Goal: Task Accomplishment & Management: Manage account settings

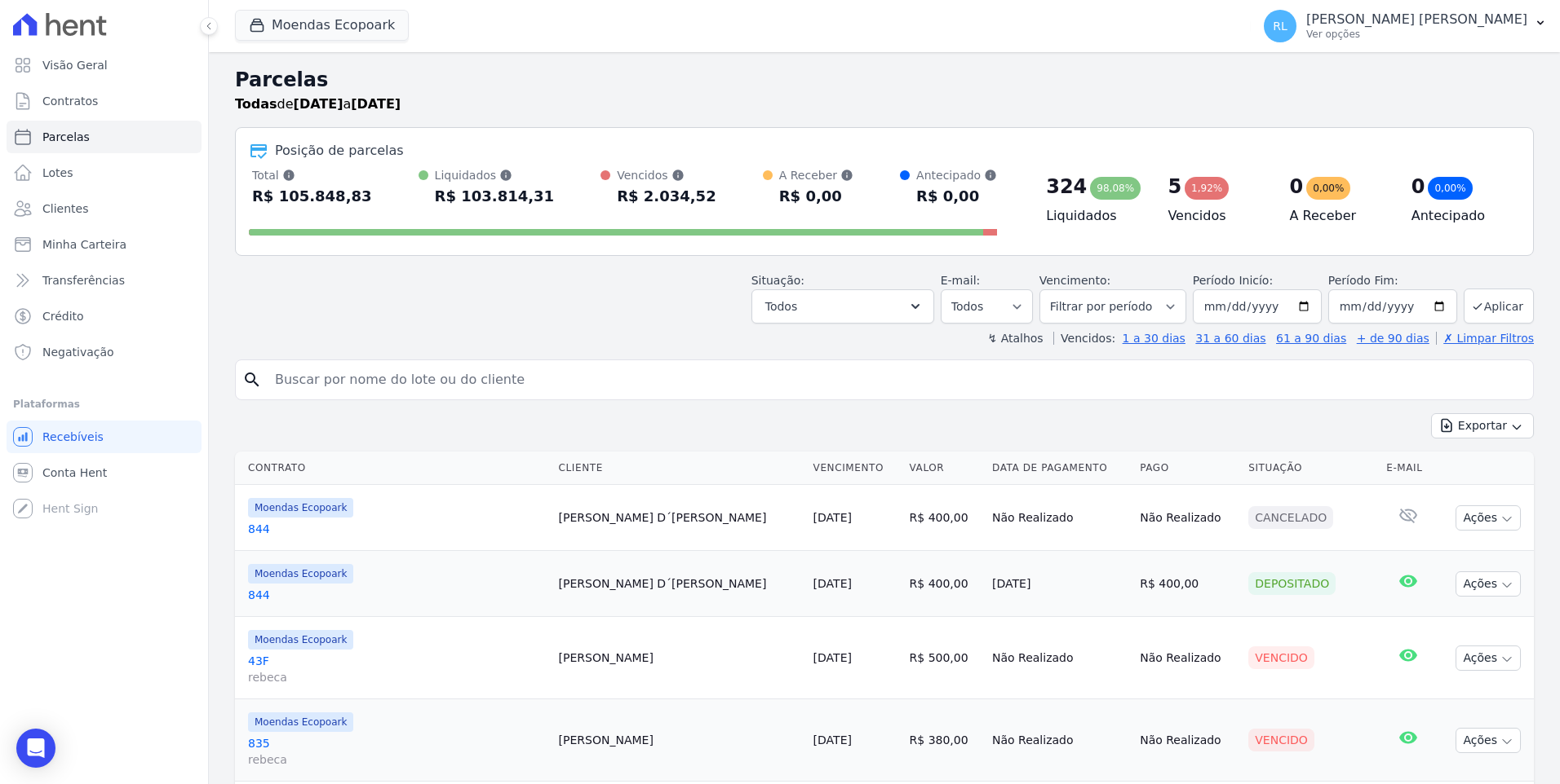
select select
click at [93, 134] on link "Parcelas" at bounding box center [104, 137] width 195 height 32
select select
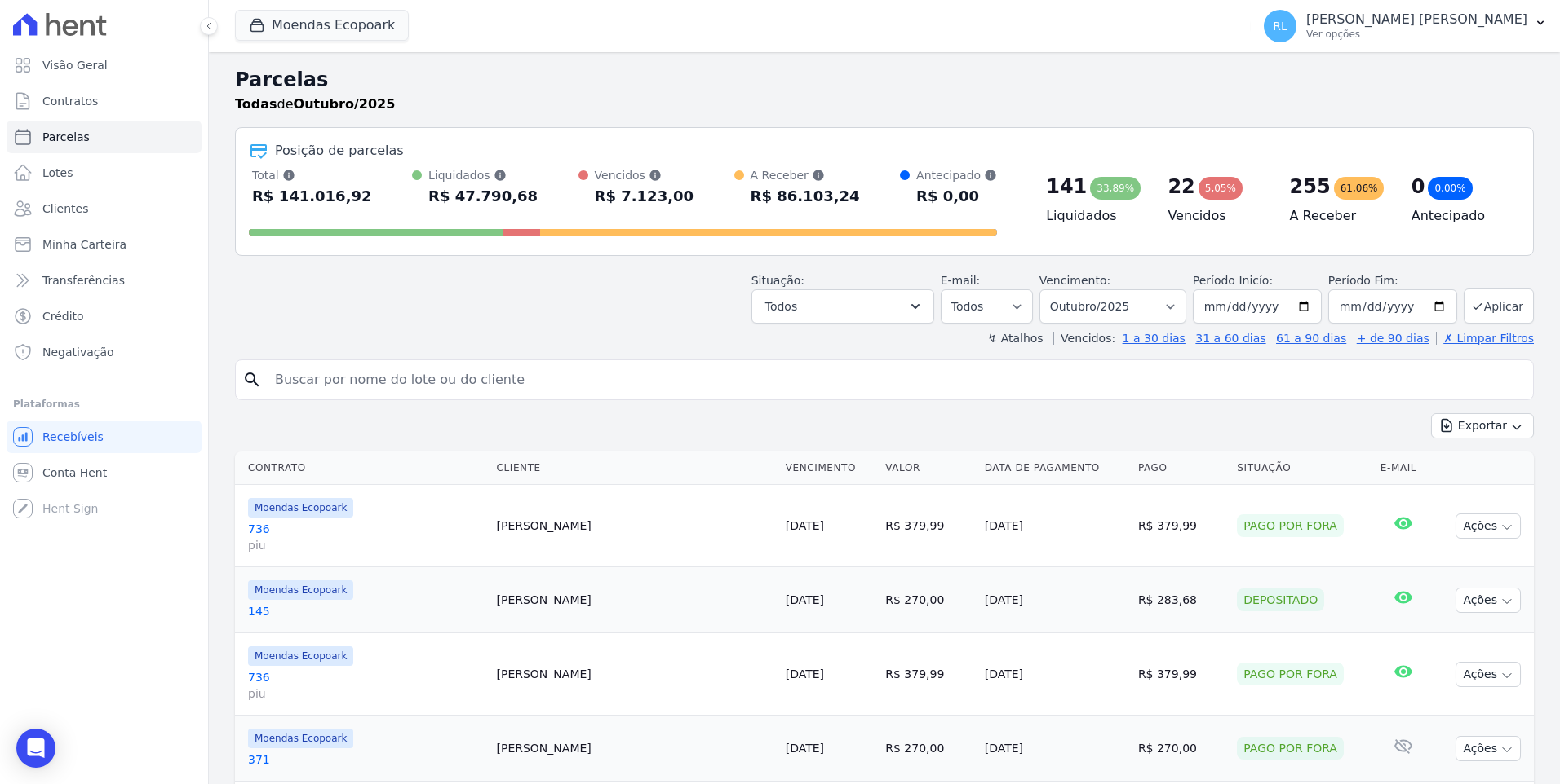
click at [350, 378] on input "search" at bounding box center [896, 380] width 1261 height 32
type input "[PERSON_NAME]"
select select
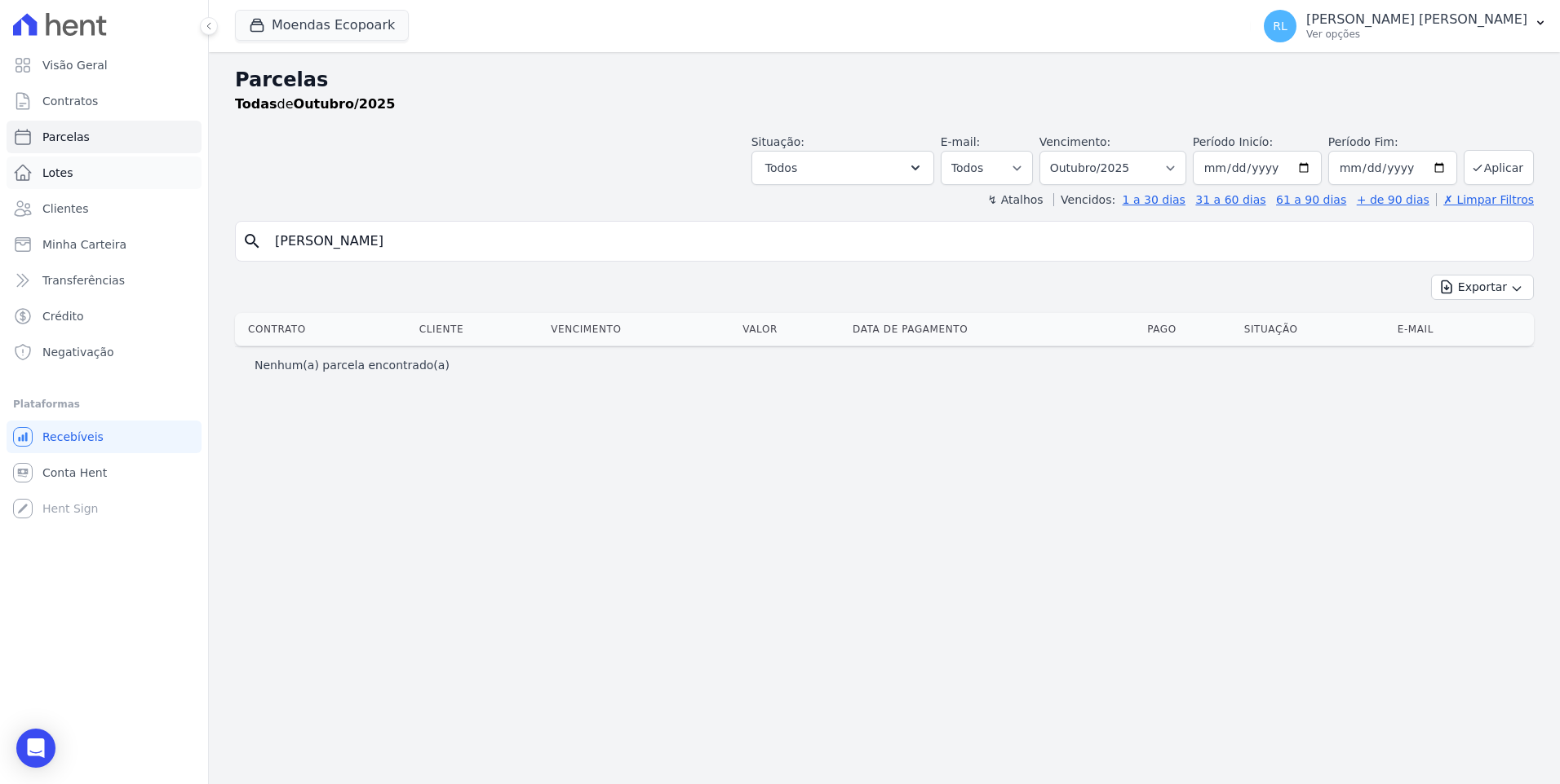
drag, startPoint x: 341, startPoint y: 248, endPoint x: 6, endPoint y: 181, distance: 341.6
click at [3, 204] on div "Visão Geral Contratos [GEOGRAPHIC_DATA] Lotes Clientes Minha Carteira Transferê…" at bounding box center [780, 392] width 1560 height 784
type input "1082"
select select
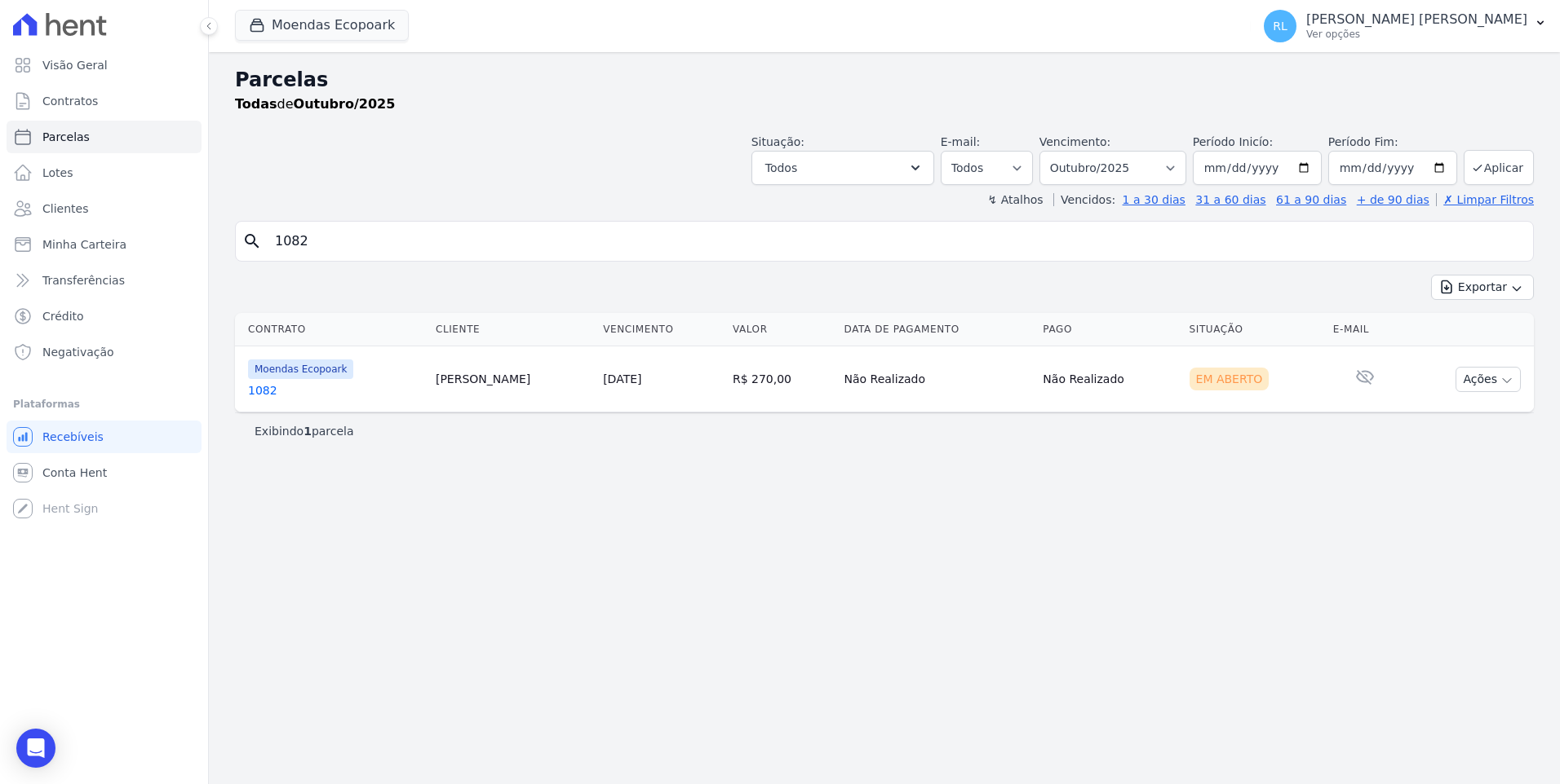
click at [258, 385] on link "1082" at bounding box center [335, 391] width 175 height 16
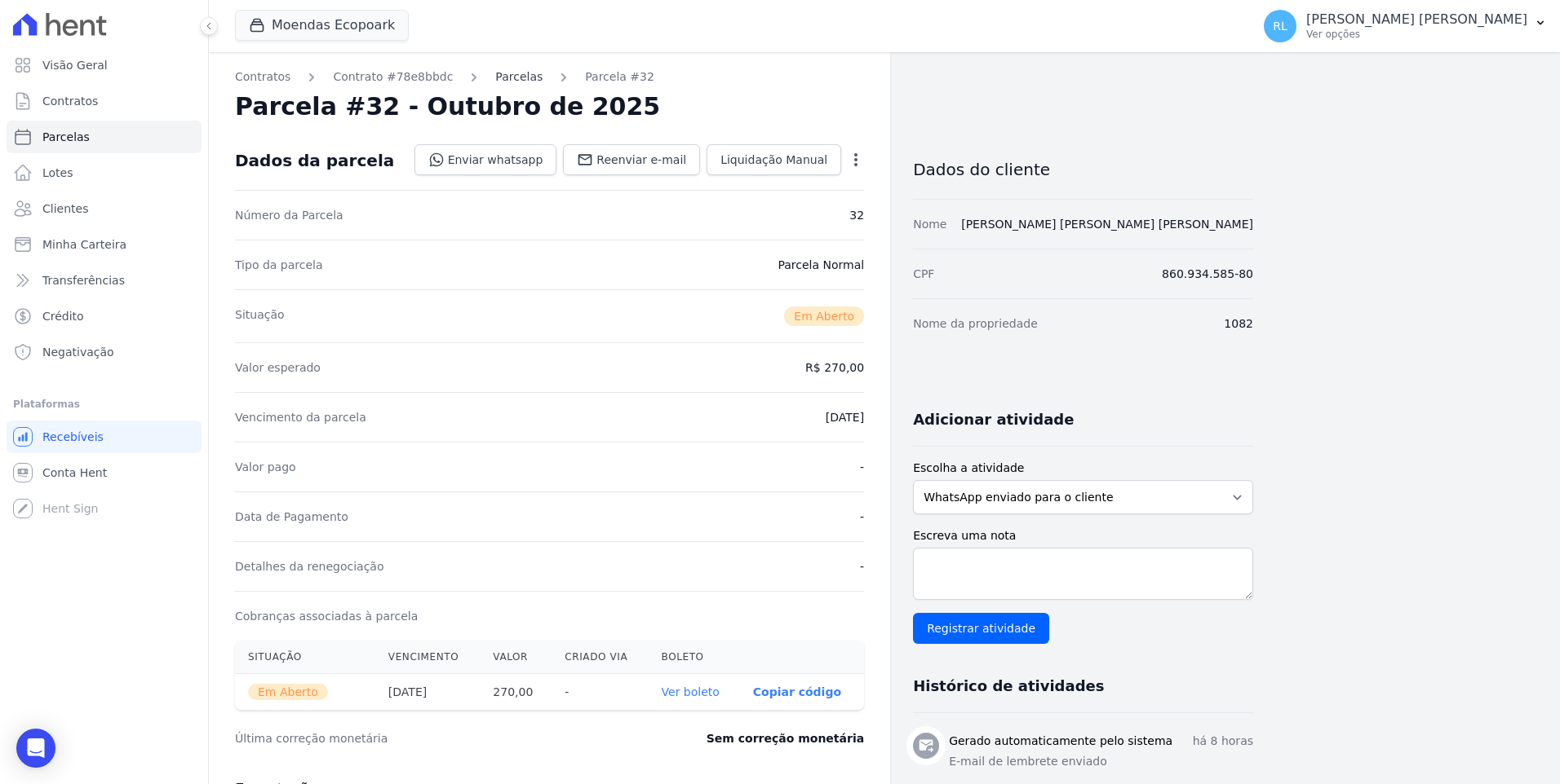
click at [495, 72] on link "Parcelas" at bounding box center [518, 76] width 48 height 17
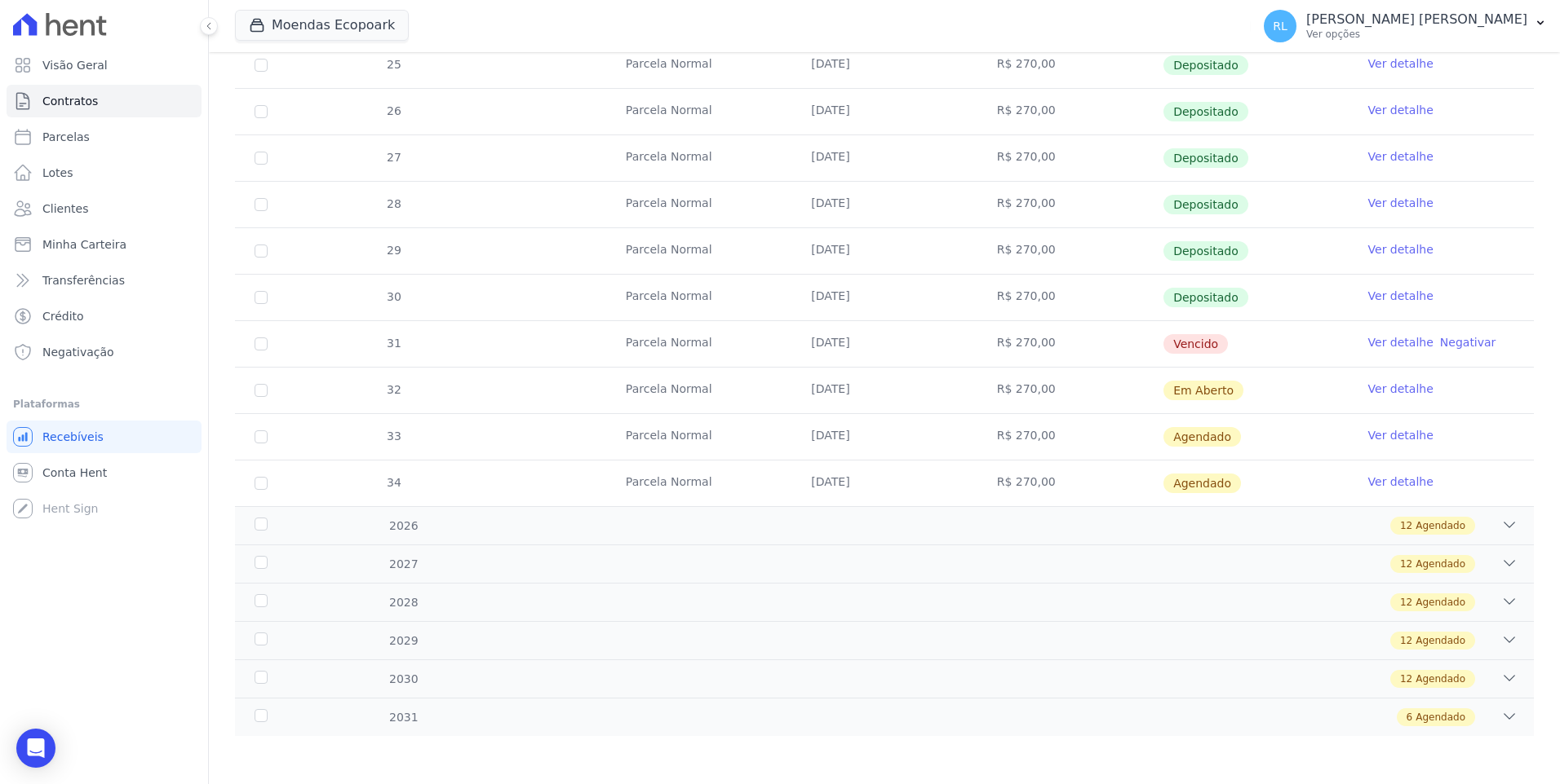
scroll to position [472, 0]
click at [1372, 431] on link "Ver detalhe" at bounding box center [1400, 435] width 65 height 16
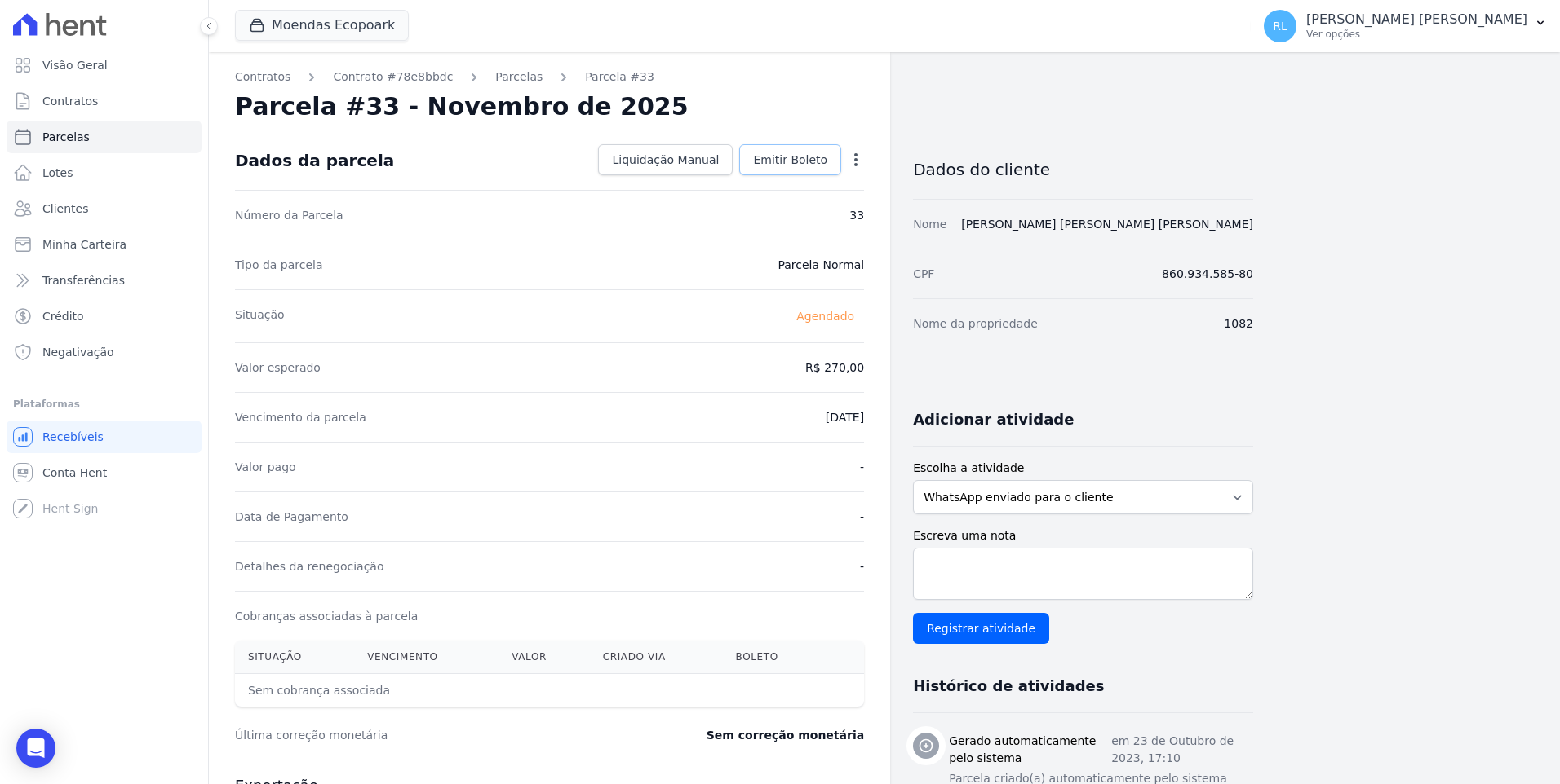
click at [802, 166] on span "Emitir Boleto" at bounding box center [790, 159] width 74 height 16
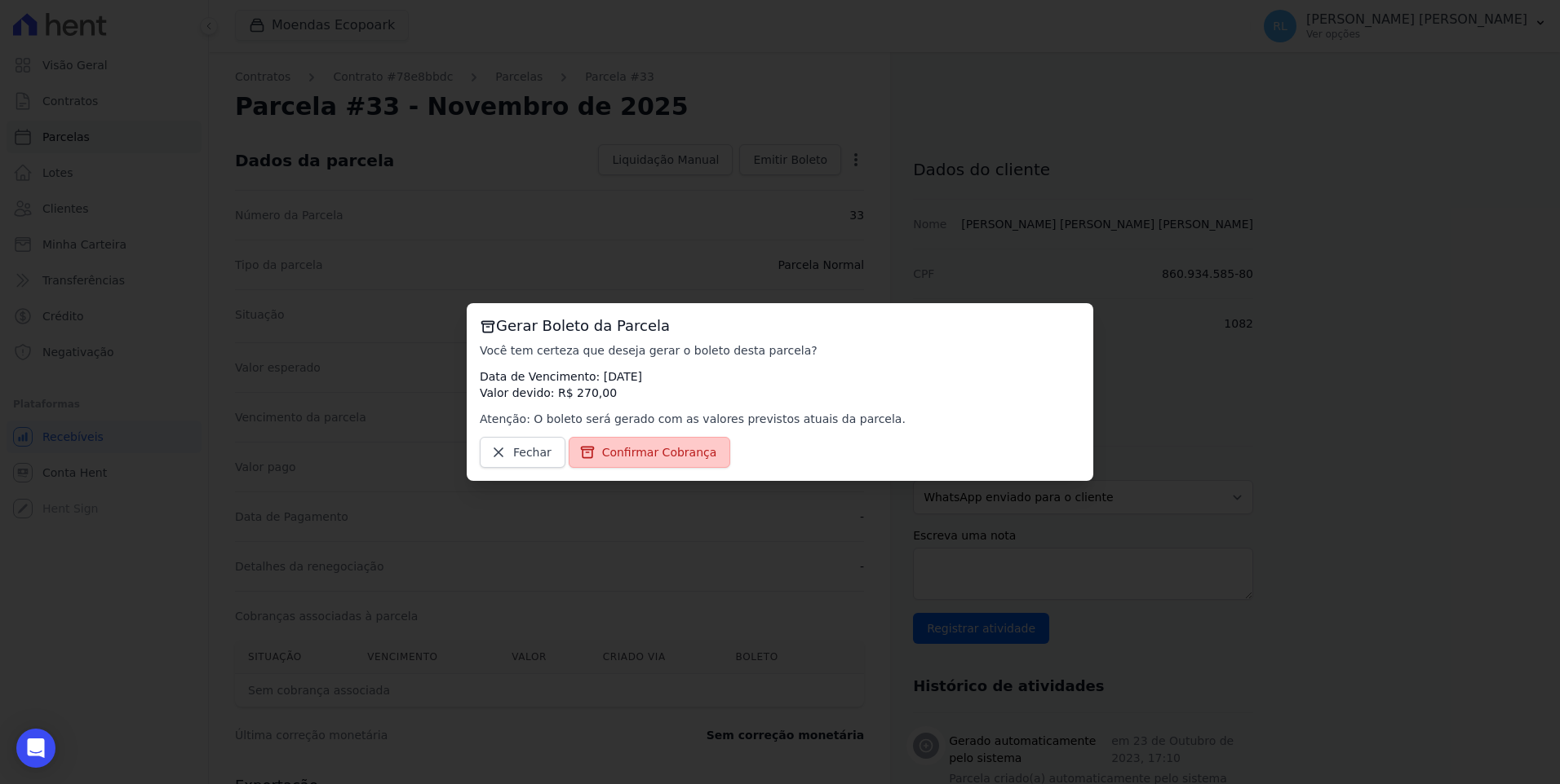
click at [688, 462] on link "Confirmar Cobrança" at bounding box center [649, 452] width 162 height 31
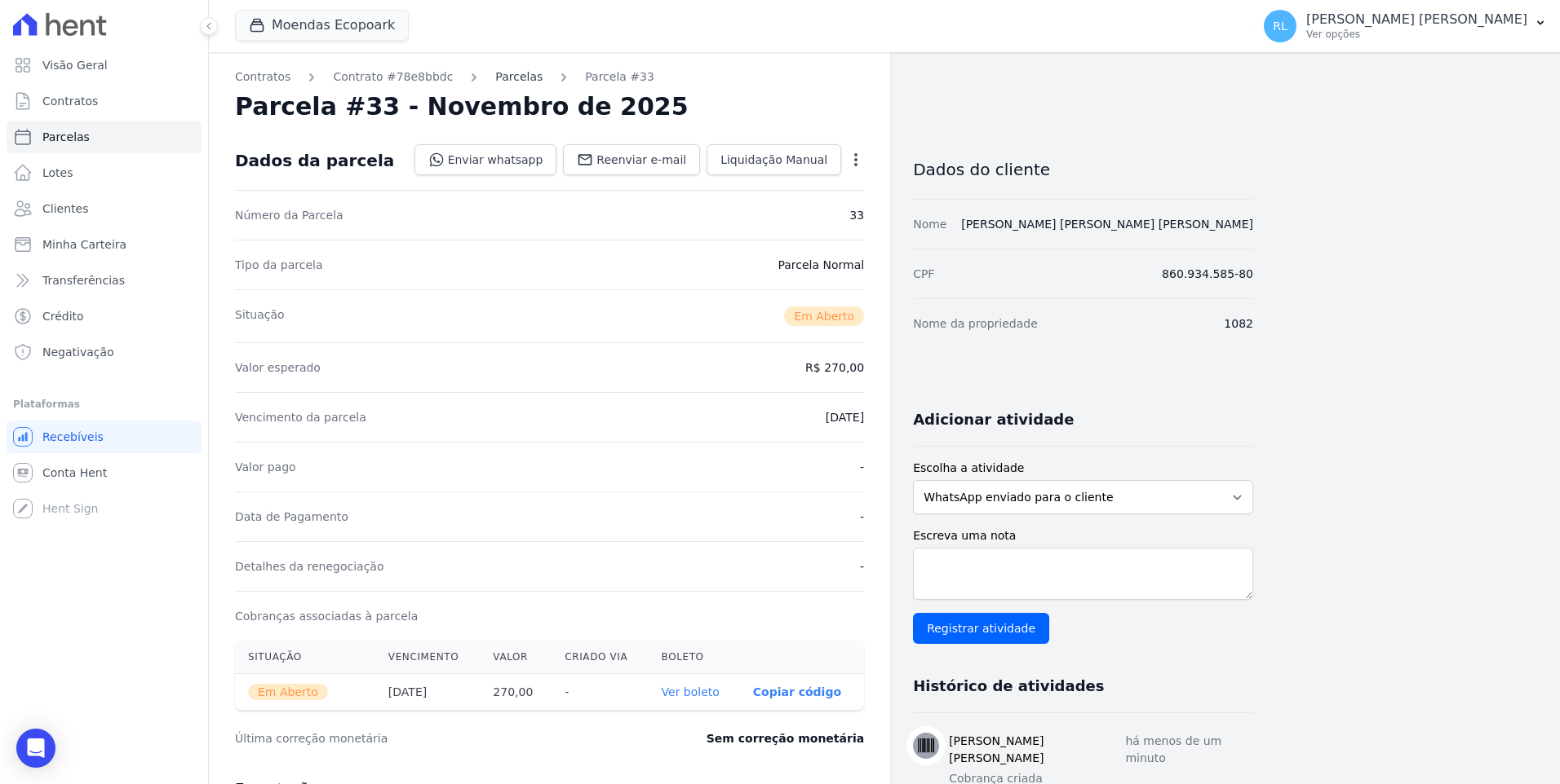
click at [495, 76] on link "Parcelas" at bounding box center [518, 76] width 48 height 17
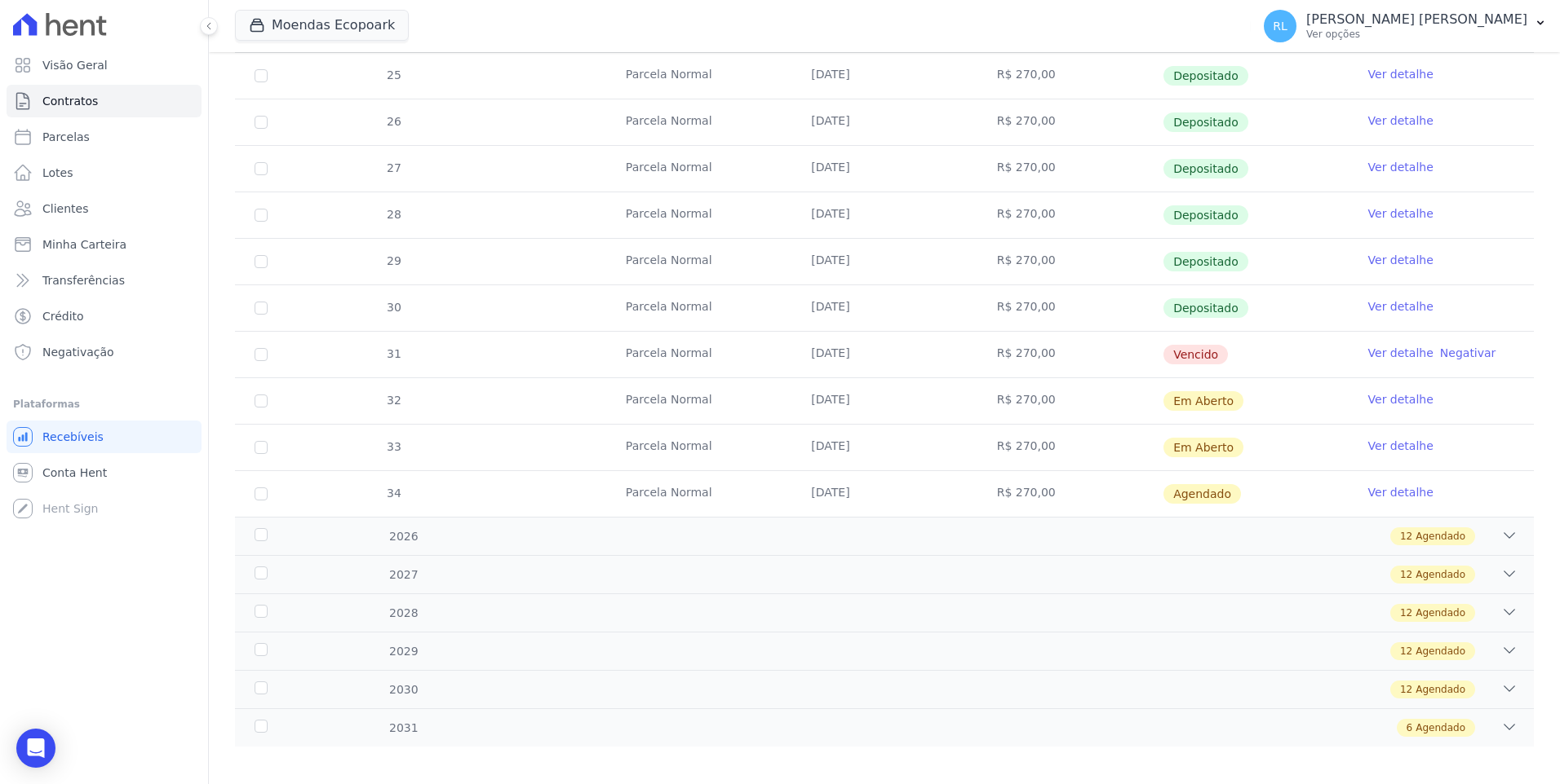
scroll to position [472, 0]
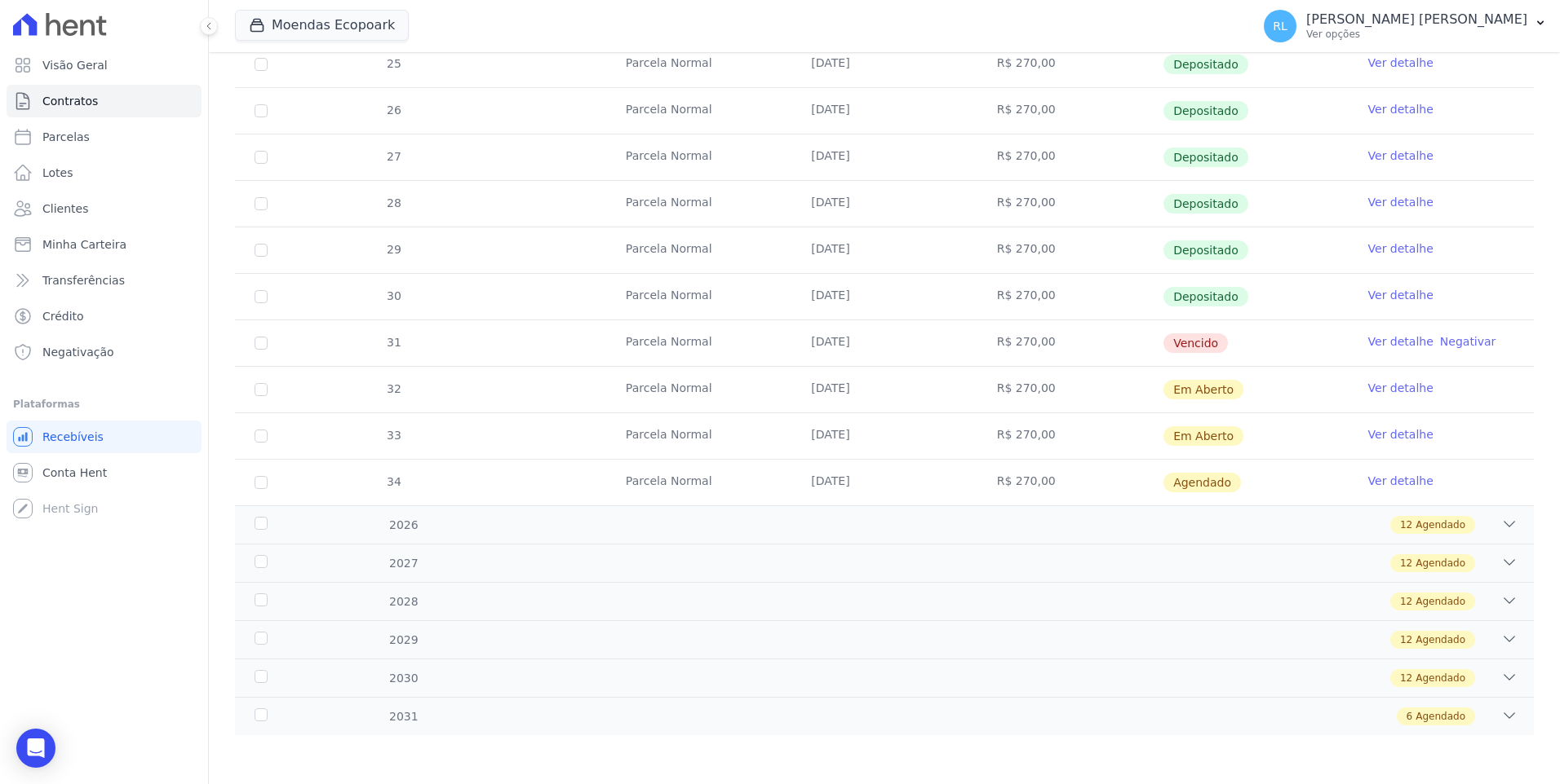
click at [1392, 486] on link "Ver detalhe" at bounding box center [1400, 481] width 65 height 16
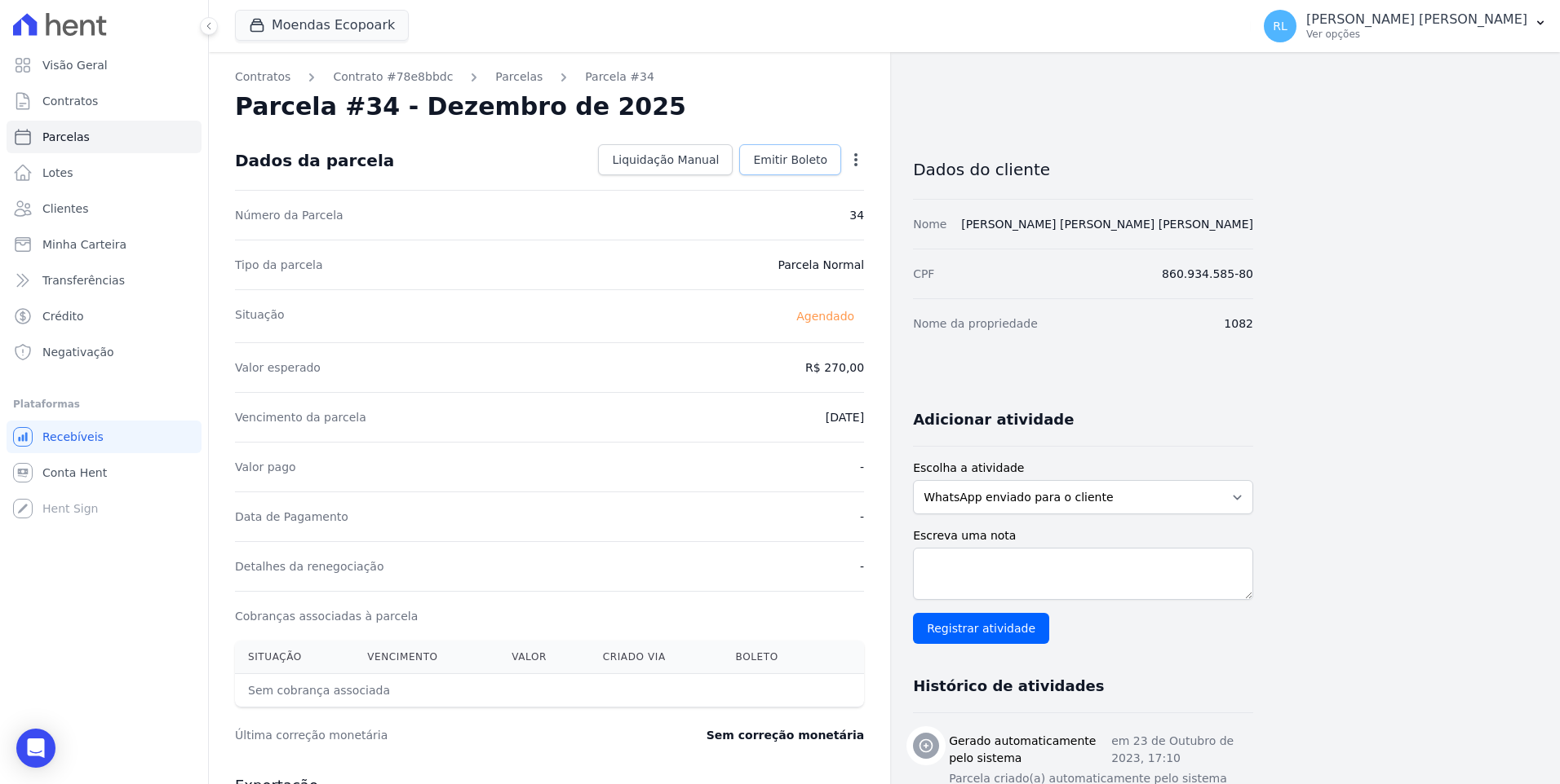
click at [793, 156] on span "Emitir Boleto" at bounding box center [790, 159] width 74 height 16
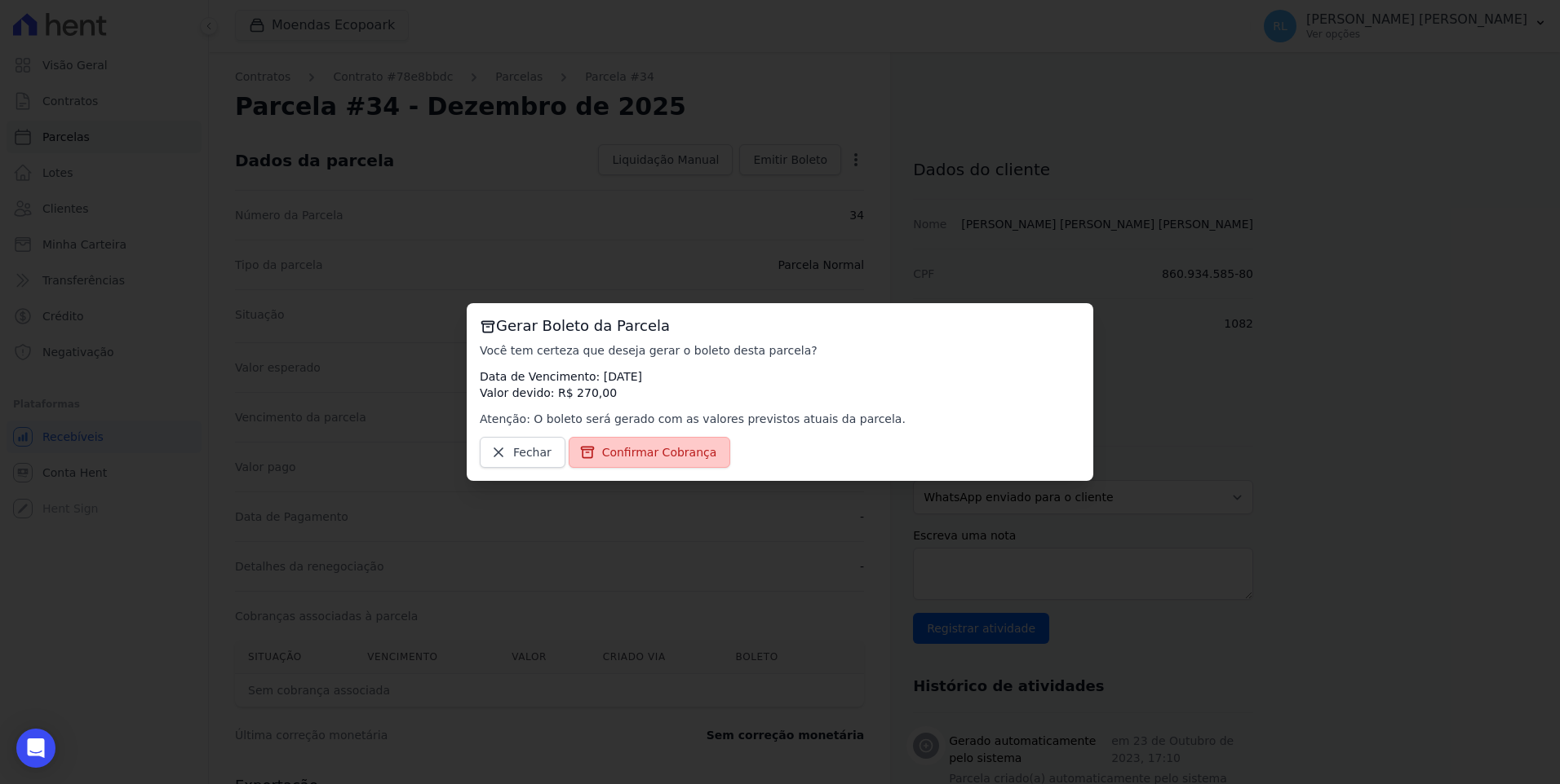
click at [673, 450] on span "Confirmar Cobrança" at bounding box center [660, 452] width 115 height 16
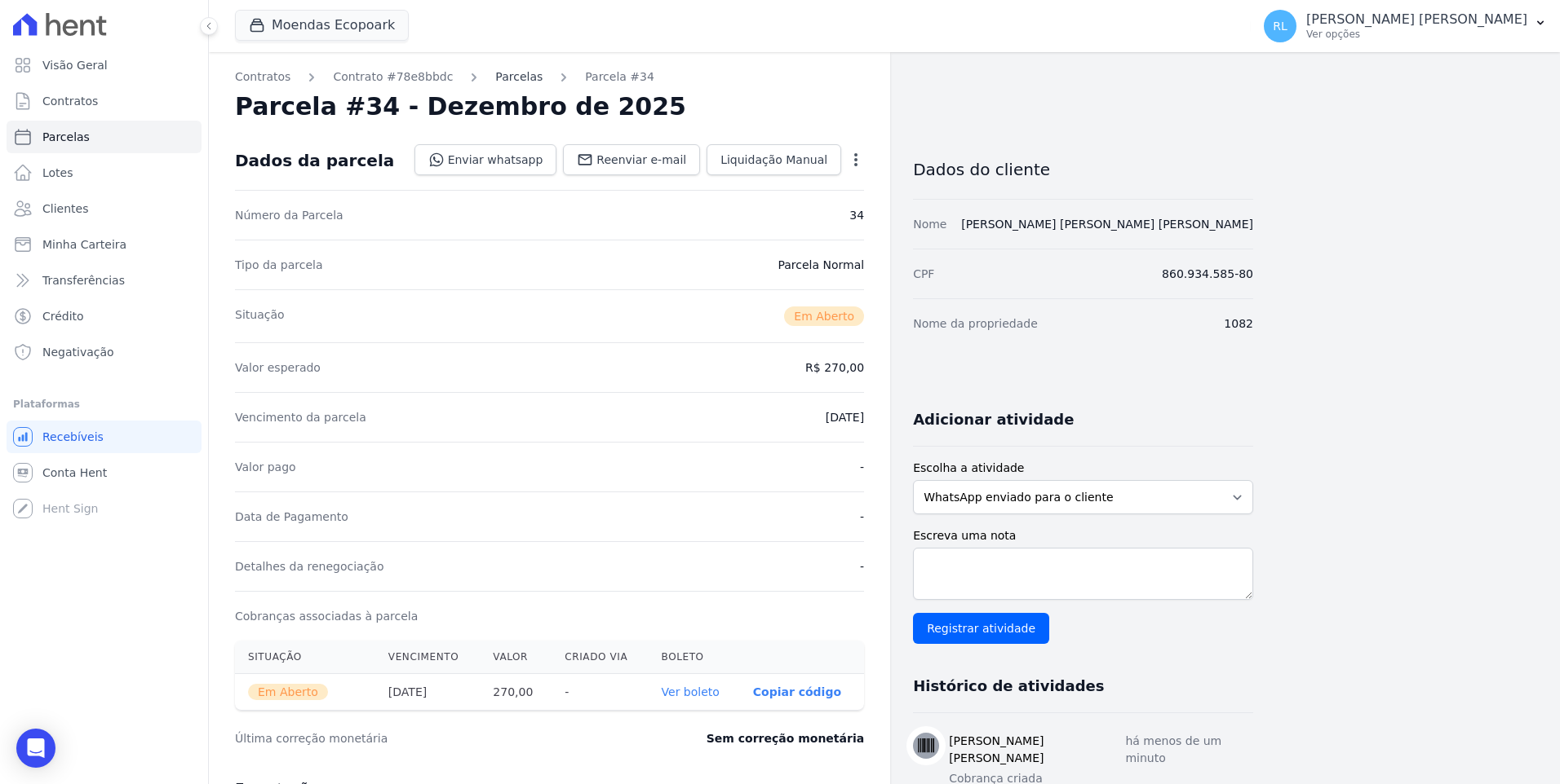
click at [495, 72] on link "Parcelas" at bounding box center [518, 76] width 48 height 17
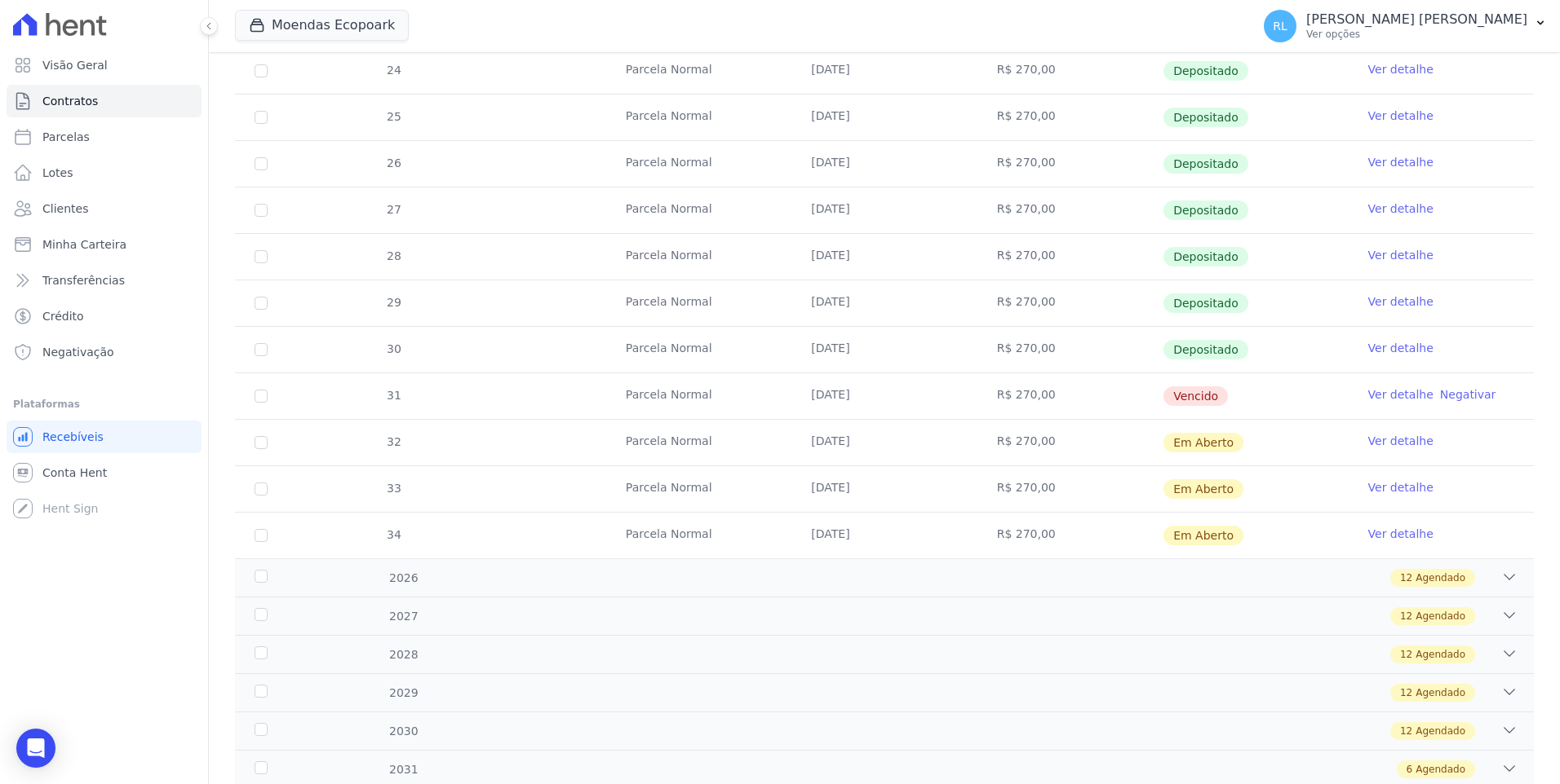
scroll to position [391, 0]
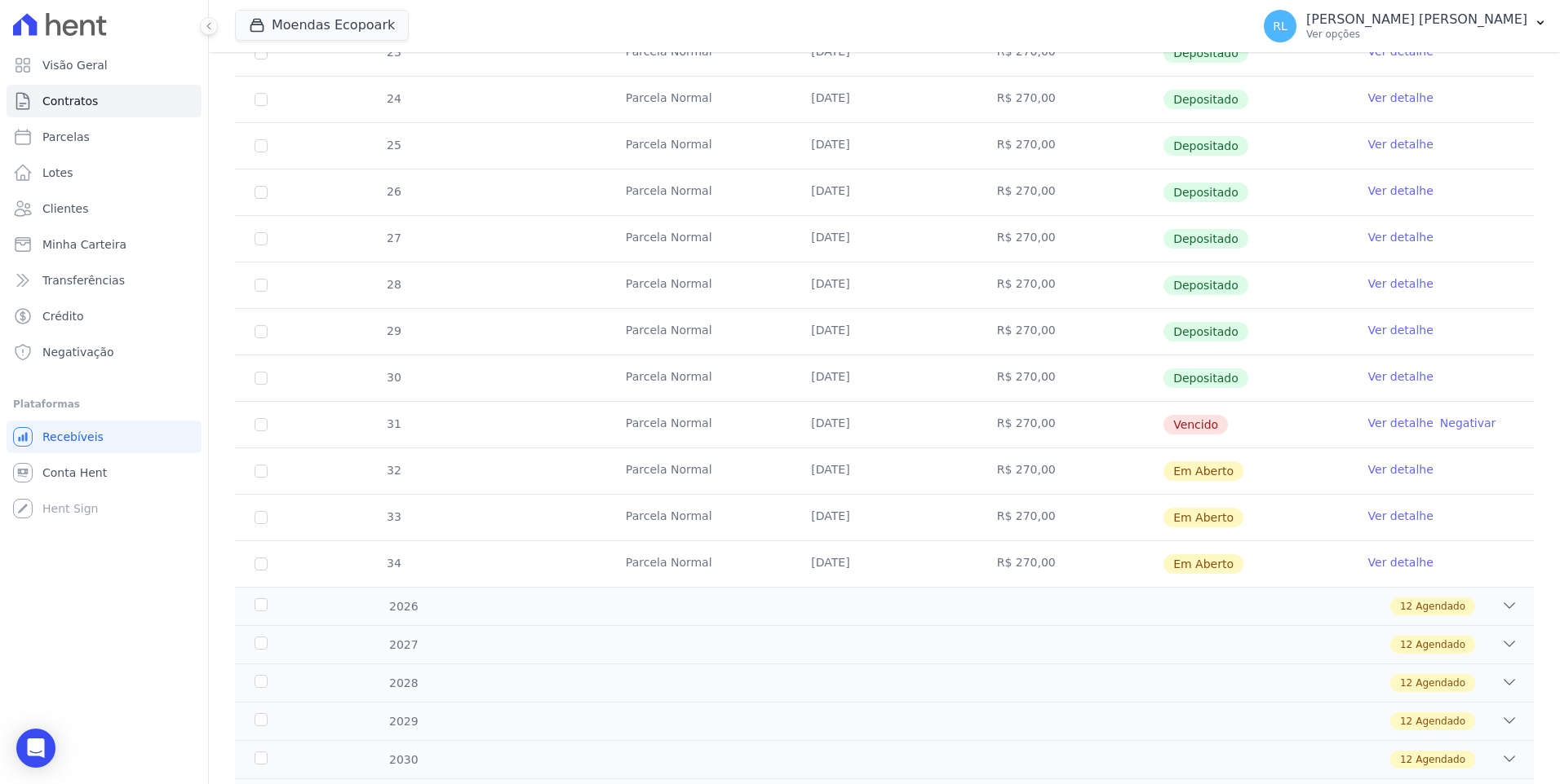
click at [1388, 421] on link "Ver detalhe" at bounding box center [1400, 423] width 65 height 16
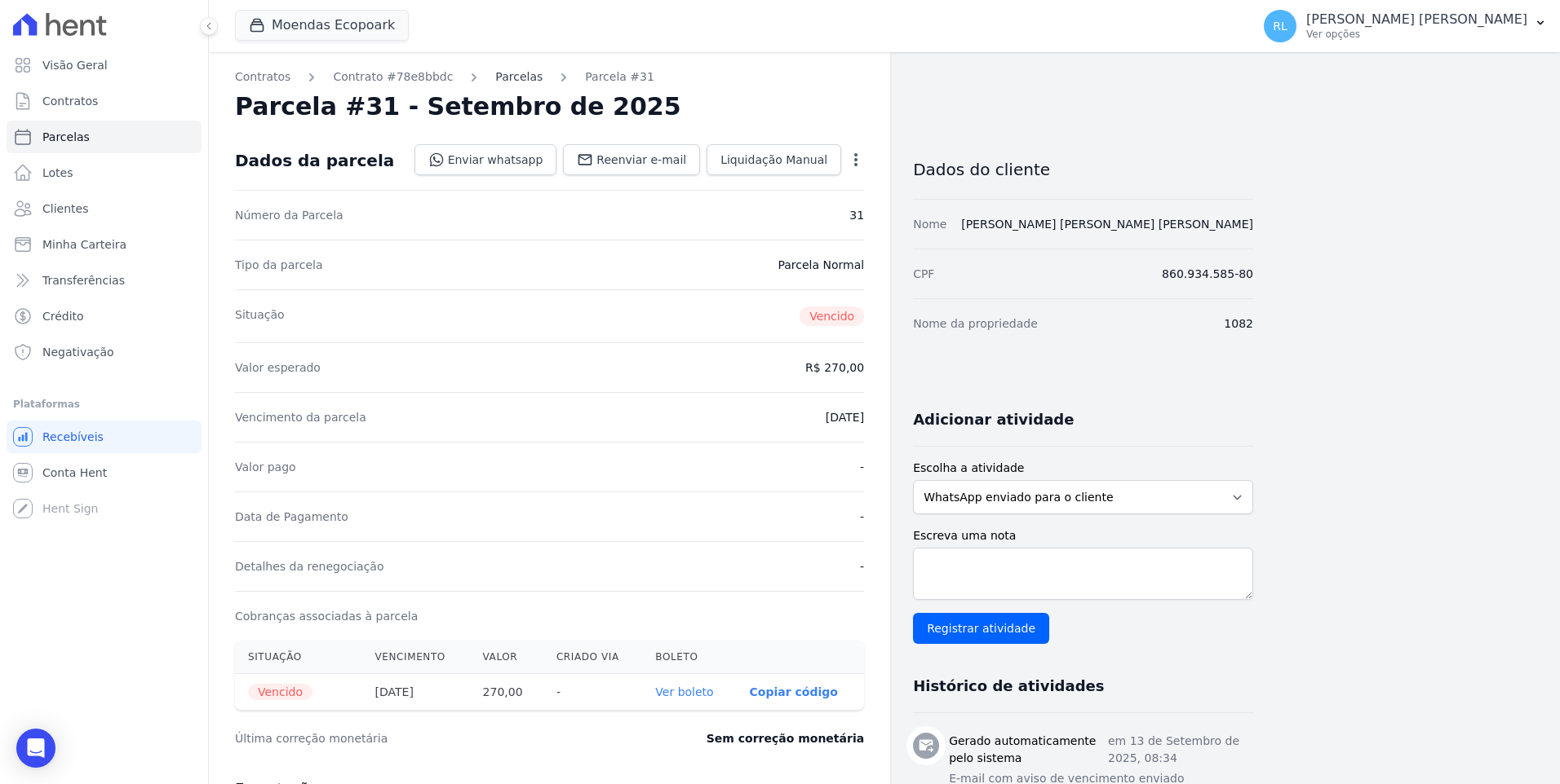
click at [495, 74] on link "Parcelas" at bounding box center [518, 76] width 48 height 17
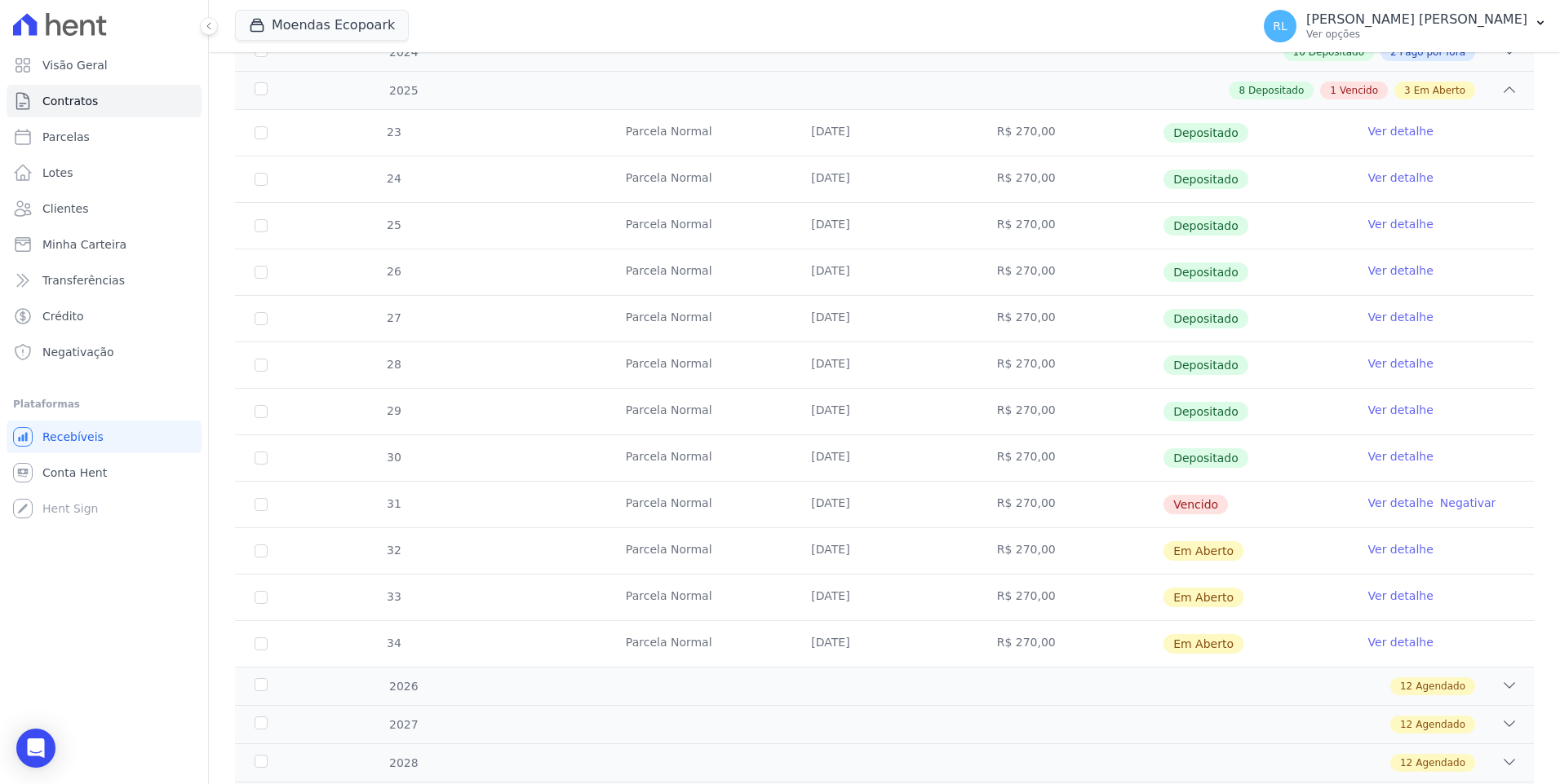
scroll to position [408, 0]
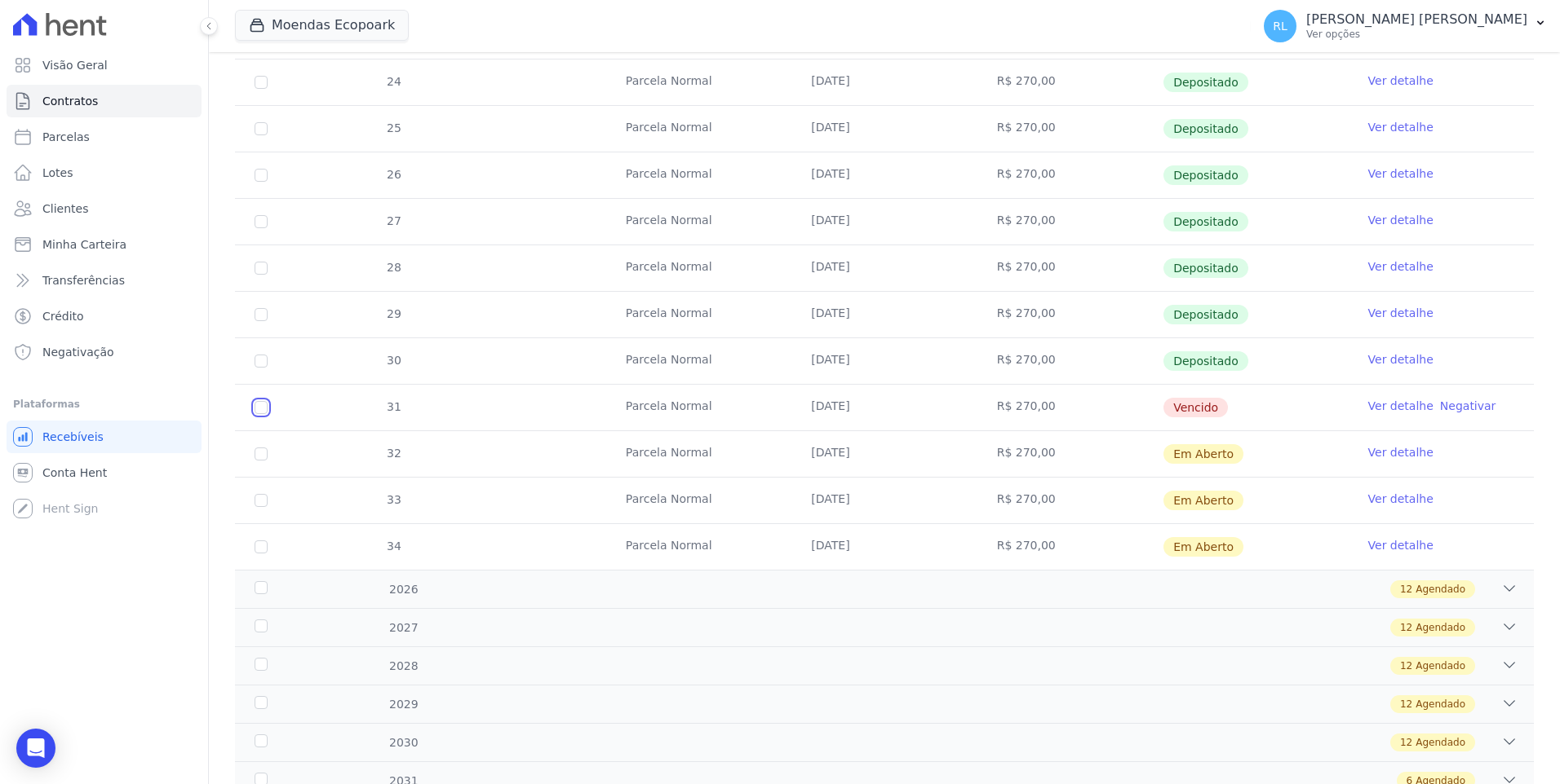
click at [263, 408] on input "checkbox" at bounding box center [261, 408] width 13 height 13
checkbox input "true"
click at [264, 461] on td "32" at bounding box center [261, 453] width 52 height 46
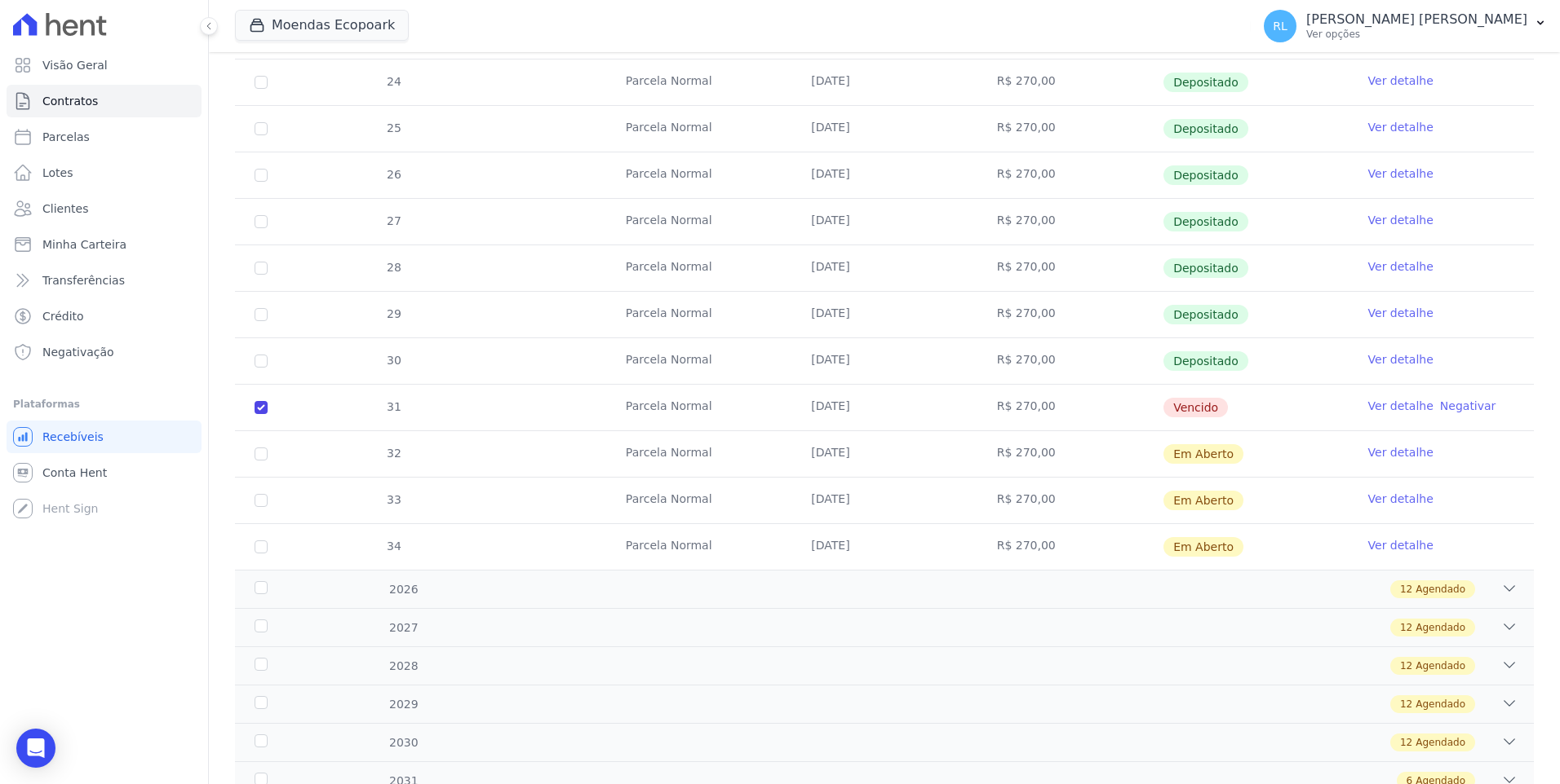
click at [264, 461] on td "32" at bounding box center [261, 453] width 52 height 46
click at [259, 458] on input "checkbox" at bounding box center [261, 454] width 13 height 13
checkbox input "true"
click at [263, 501] on input "checkbox" at bounding box center [261, 500] width 13 height 13
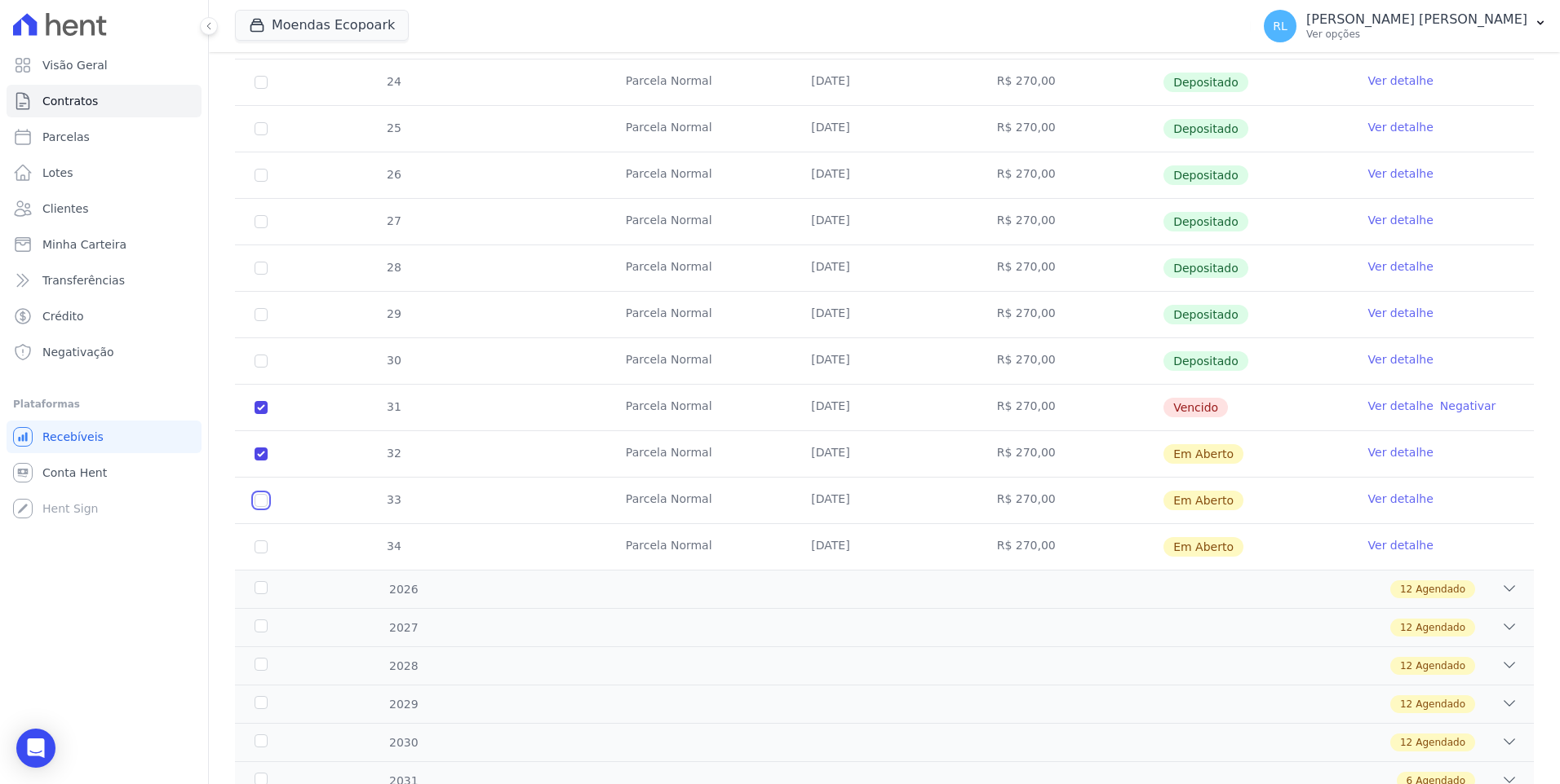
checkbox input "true"
click at [263, 550] on input "checkbox" at bounding box center [261, 547] width 13 height 13
checkbox input "true"
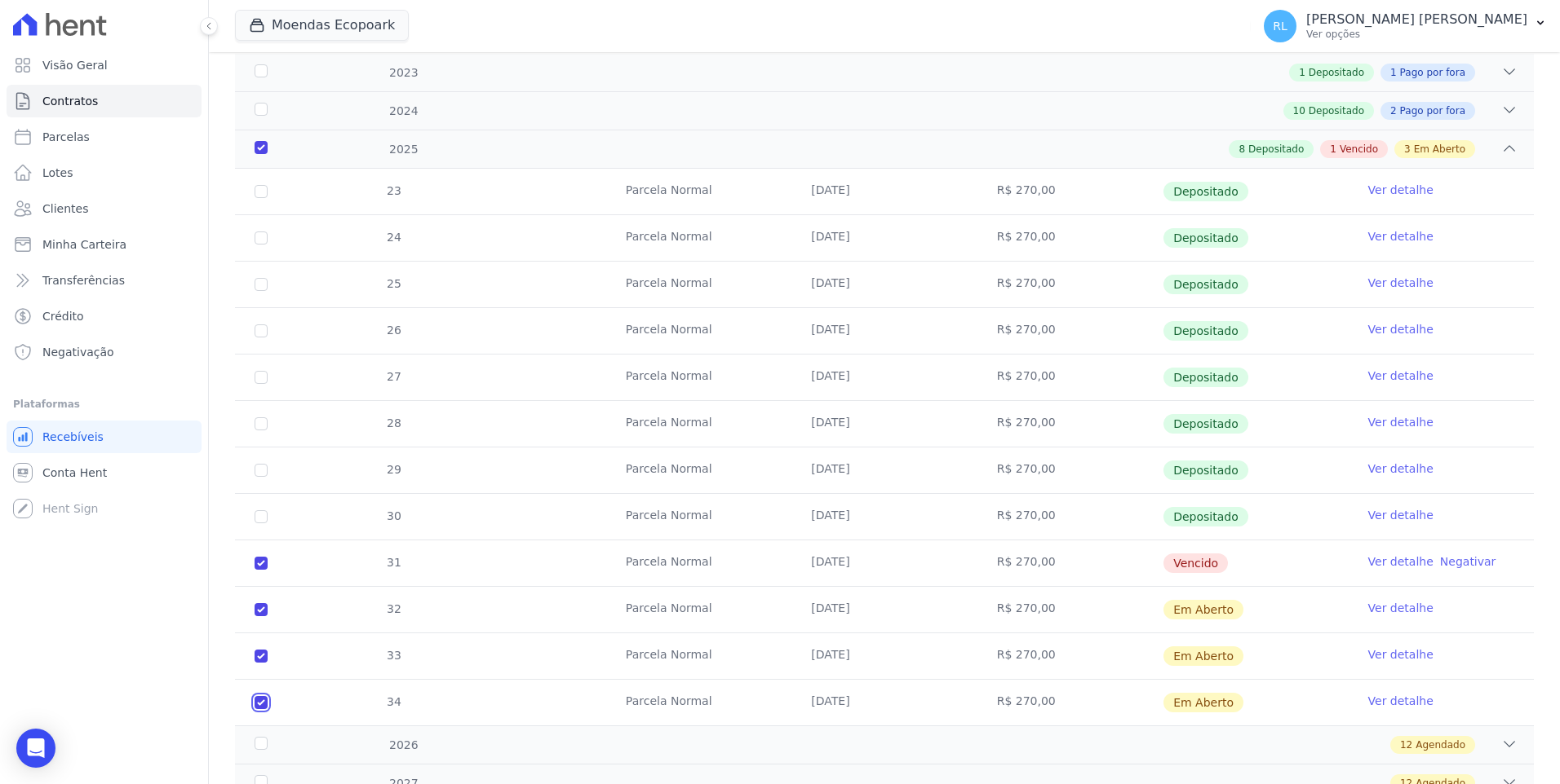
scroll to position [0, 0]
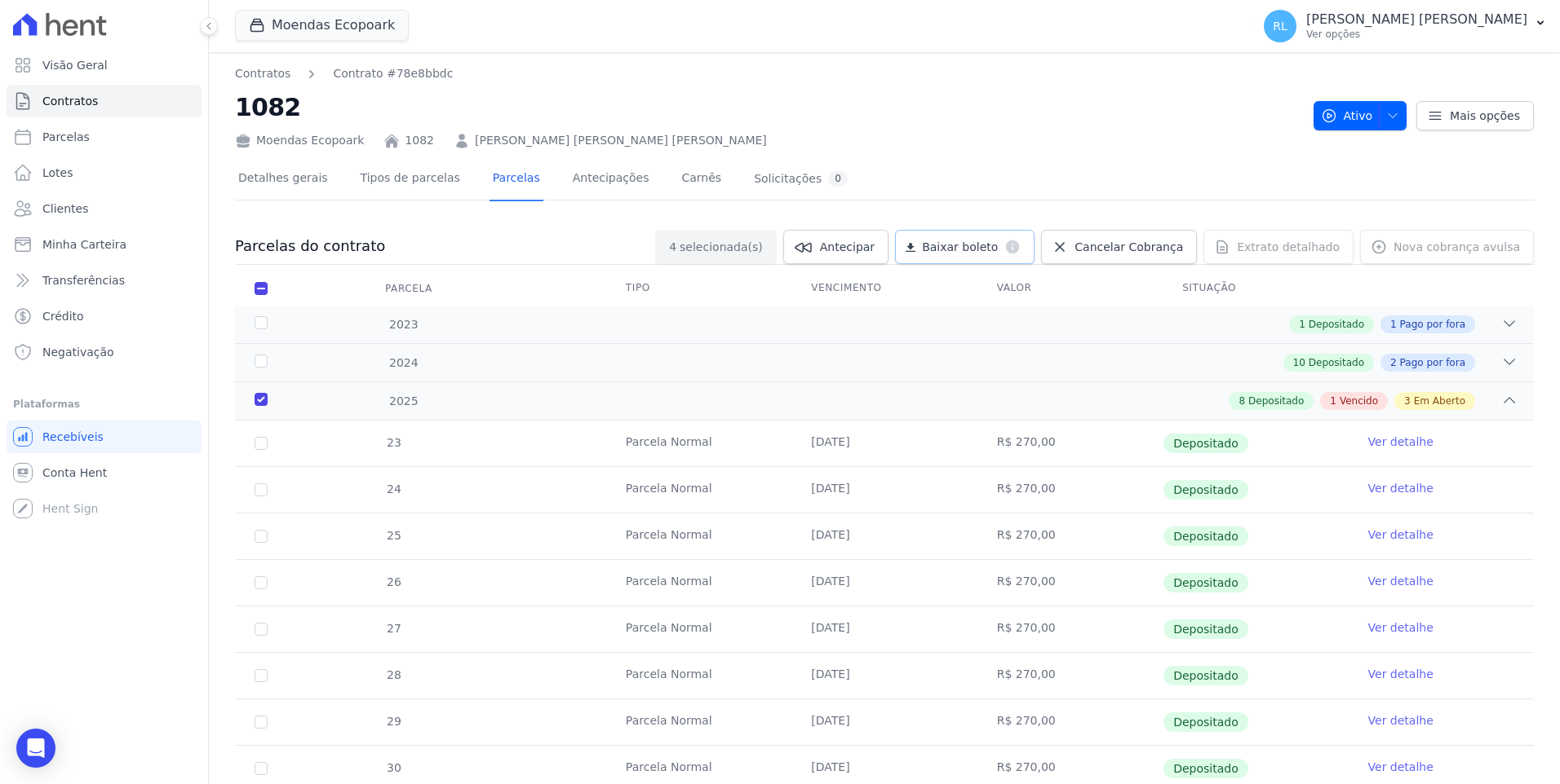
click at [1020, 243] on dt "default" at bounding box center [1009, 247] width 22 height 16
